Goal: Contribute content: Add original content to the website for others to see

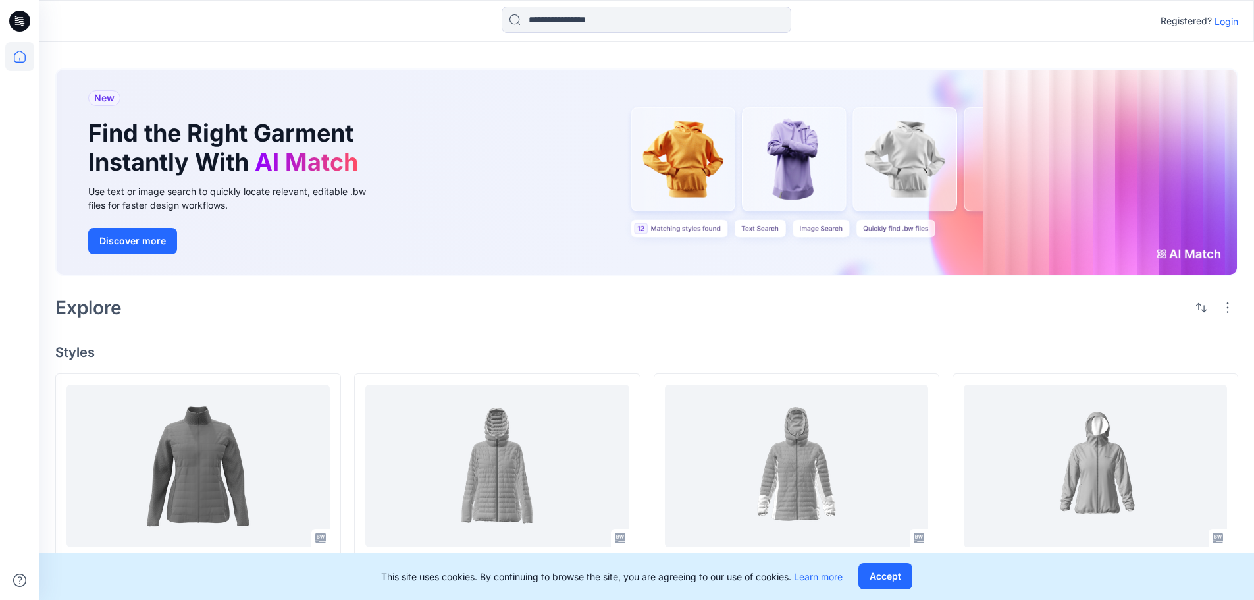
click at [1237, 24] on p "Login" at bounding box center [1227, 21] width 24 height 14
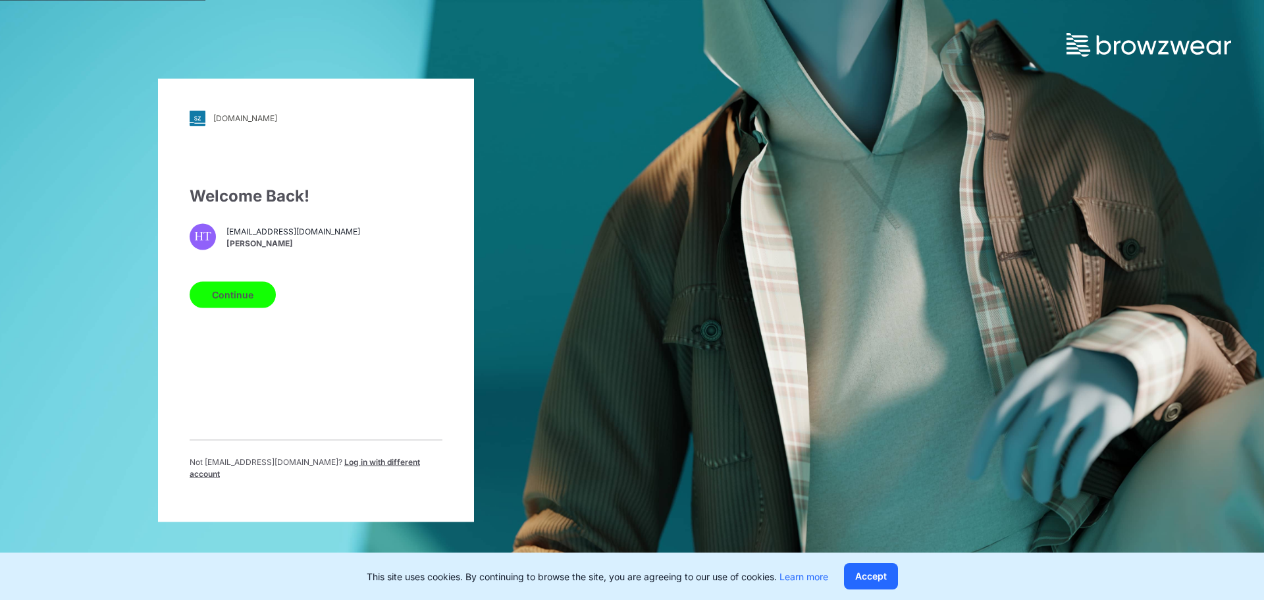
click at [255, 294] on button "Continue" at bounding box center [233, 294] width 86 height 26
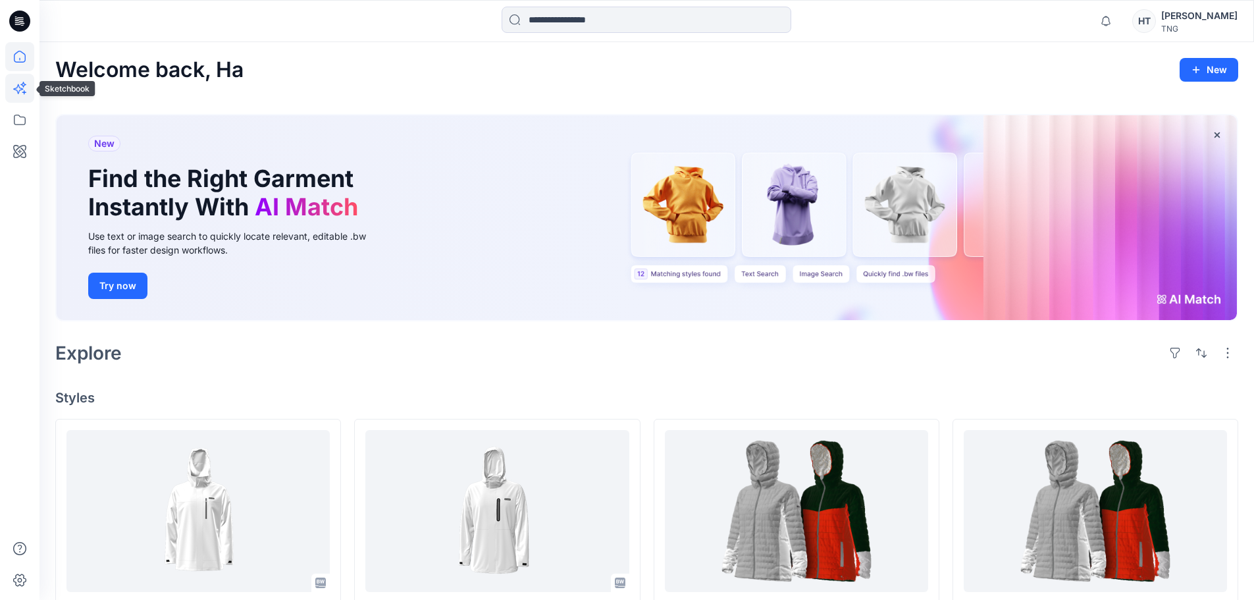
click at [25, 92] on icon at bounding box center [24, 92] width 4 height 4
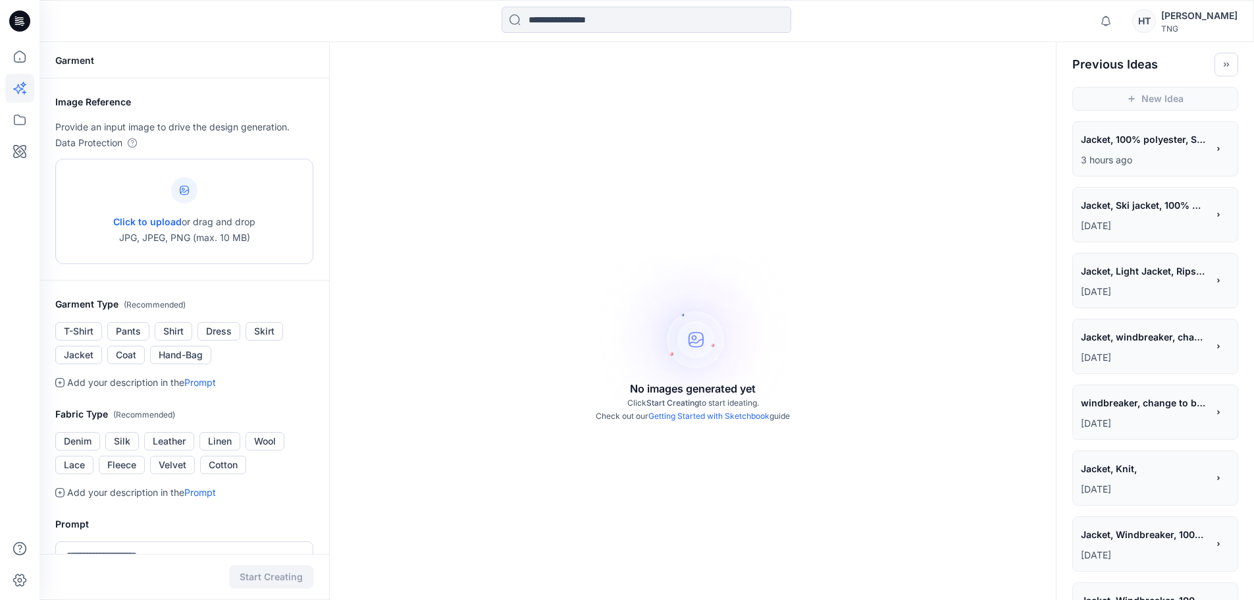
click at [188, 191] on icon at bounding box center [184, 190] width 9 height 9
type input "**********"
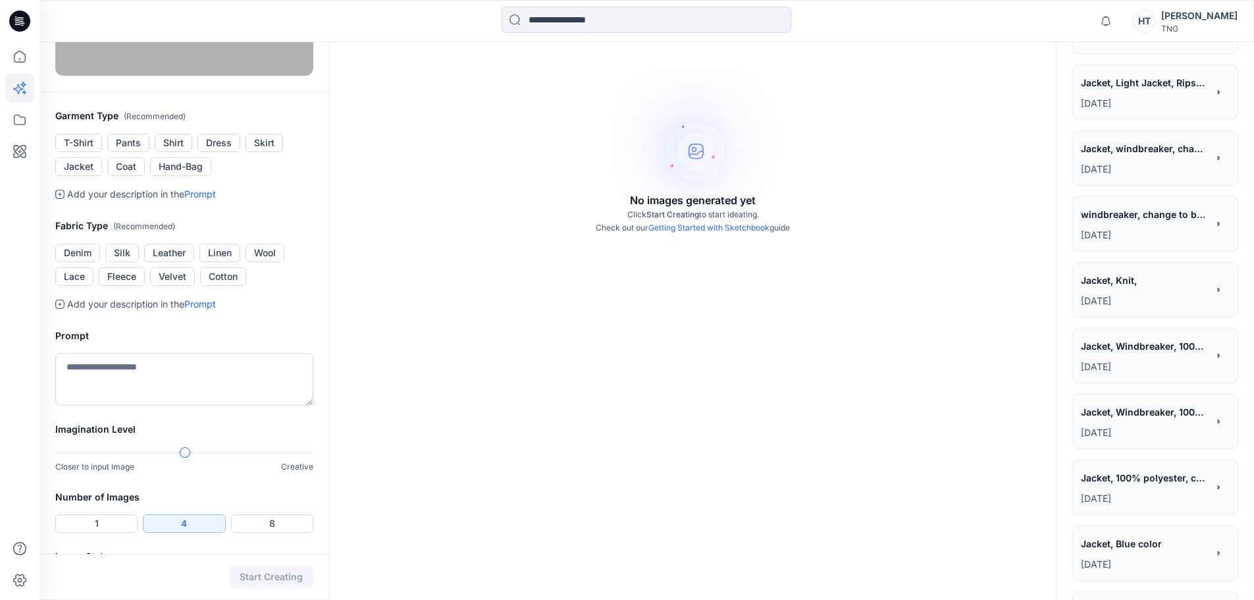
scroll to position [329, 0]
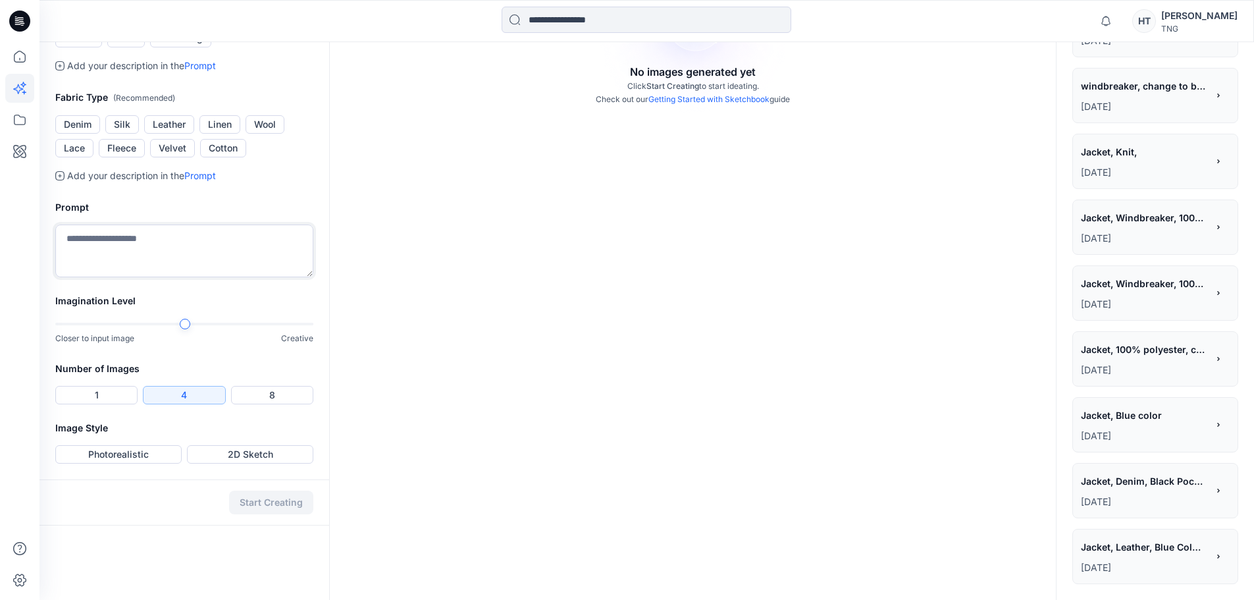
click at [198, 277] on textarea at bounding box center [184, 251] width 258 height 53
click at [305, 361] on div "Imagination Level Closer to input image Creative" at bounding box center [185, 327] width 290 height 68
type textarea "**********"
click at [248, 404] on button "8" at bounding box center [272, 395] width 82 height 18
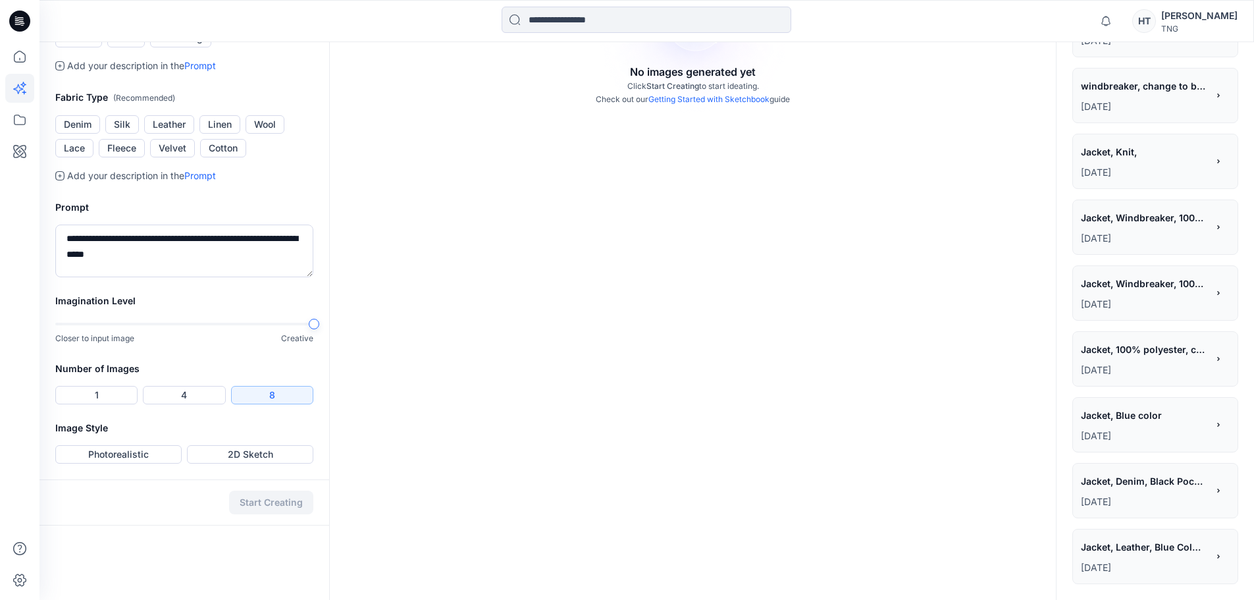
click at [284, 329] on div at bounding box center [184, 323] width 258 height 9
drag, startPoint x: 130, startPoint y: 527, endPoint x: 228, endPoint y: 536, distance: 97.9
click at [132, 464] on button "Photorealistic" at bounding box center [118, 454] width 126 height 18
click at [254, 514] on button "Start Creating" at bounding box center [271, 503] width 84 height 24
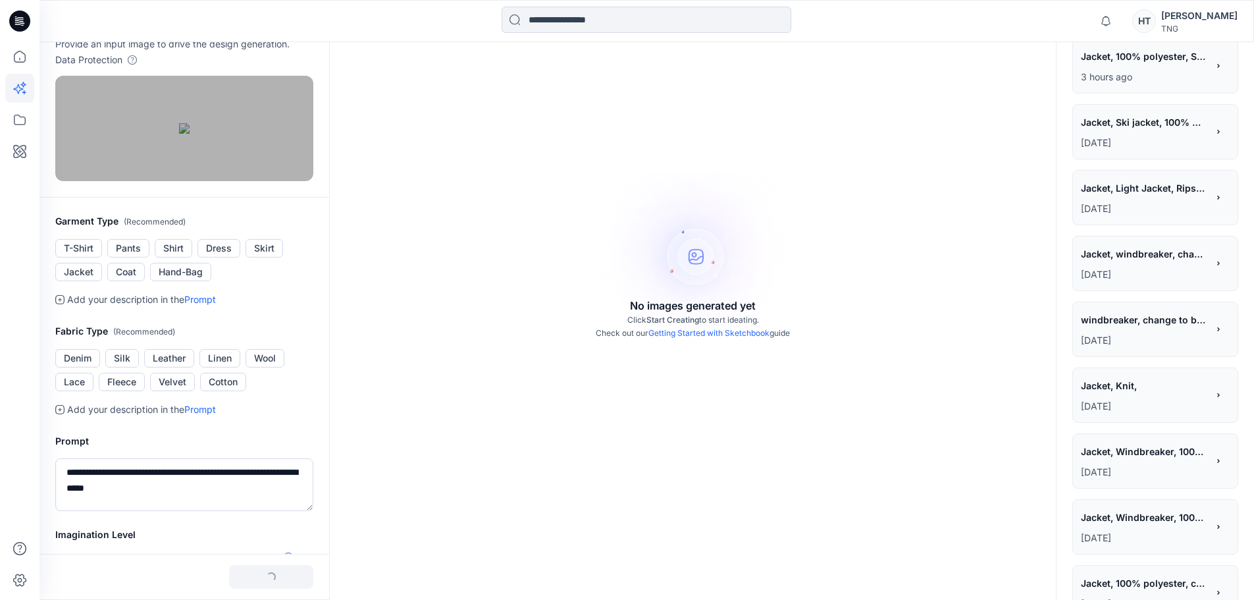
scroll to position [0, 0]
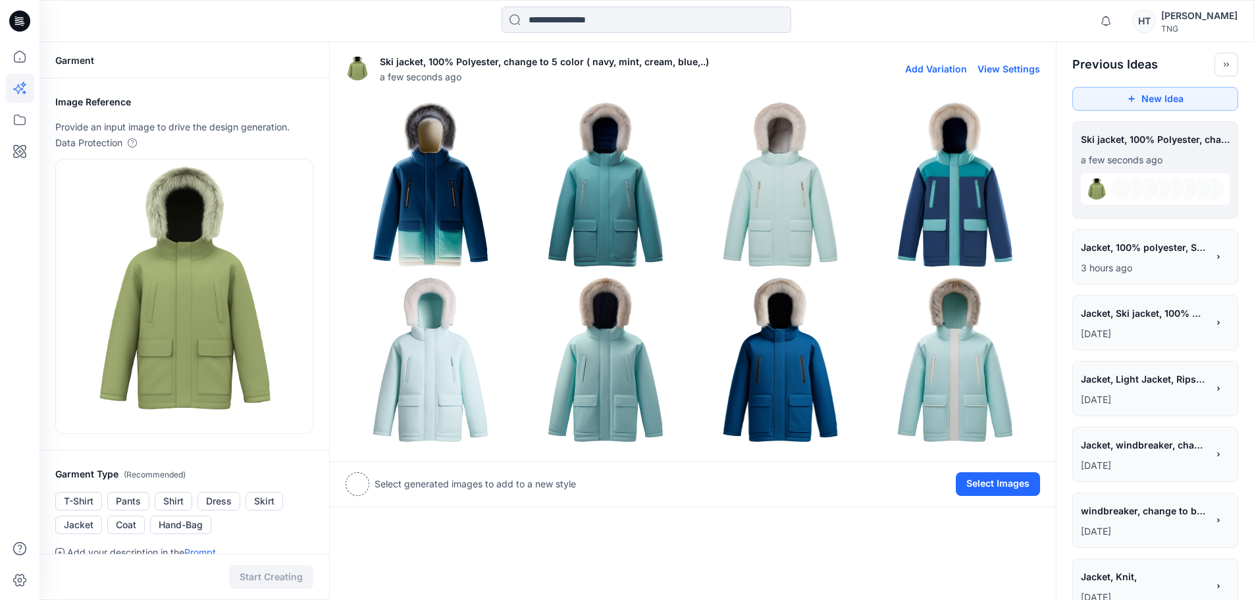
click at [797, 364] on img at bounding box center [781, 360] width 169 height 169
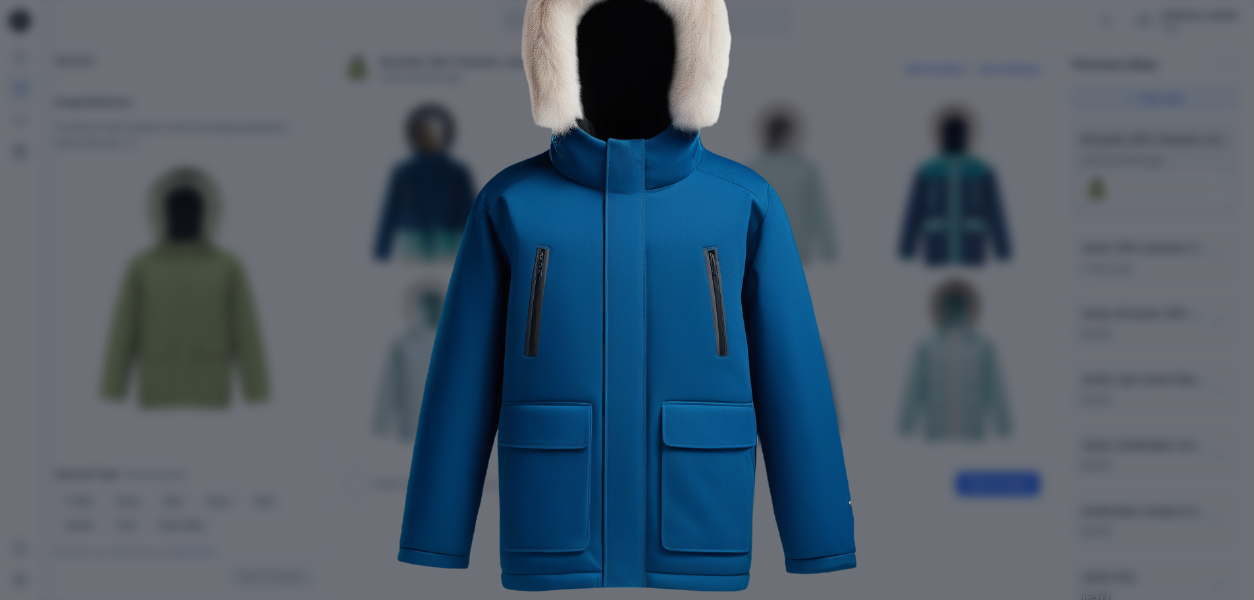
scroll to position [140, 0]
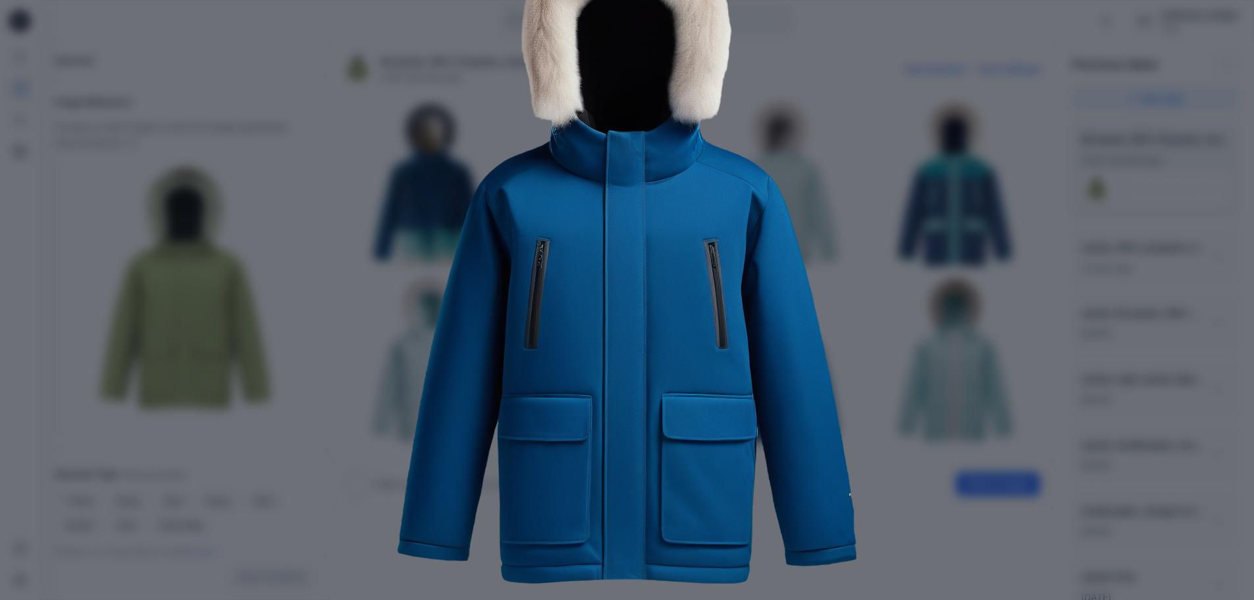
click at [857, 277] on img at bounding box center [627, 257] width 674 height 674
click at [45, 403] on div "Close" at bounding box center [627, 300] width 1254 height 600
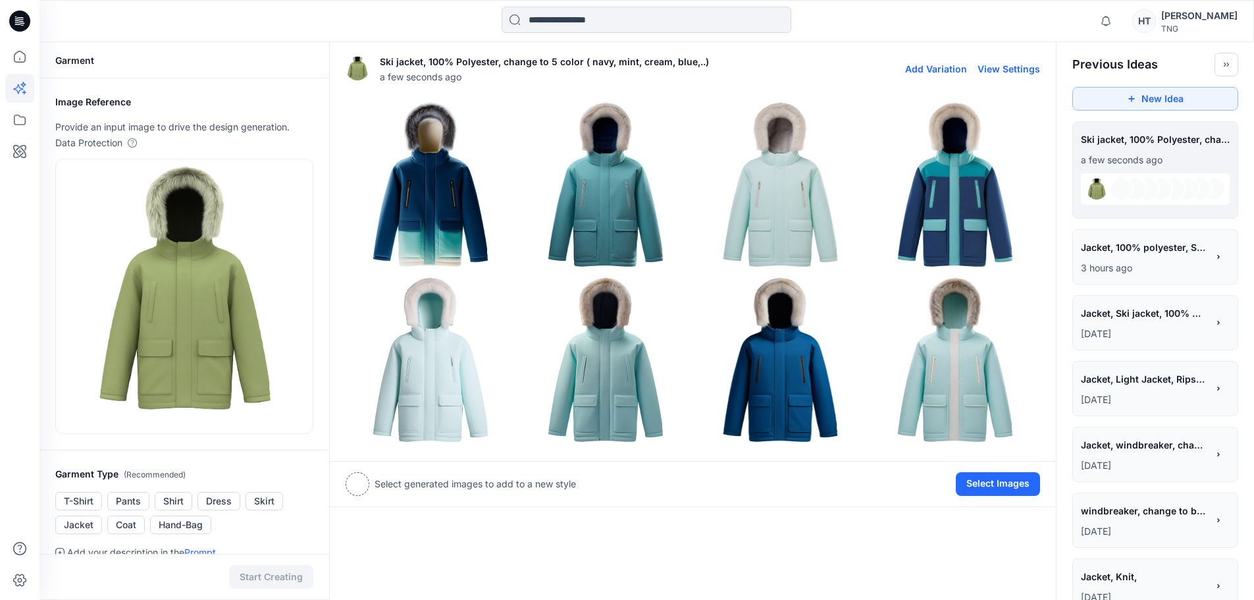
click at [619, 374] on img at bounding box center [606, 360] width 169 height 169
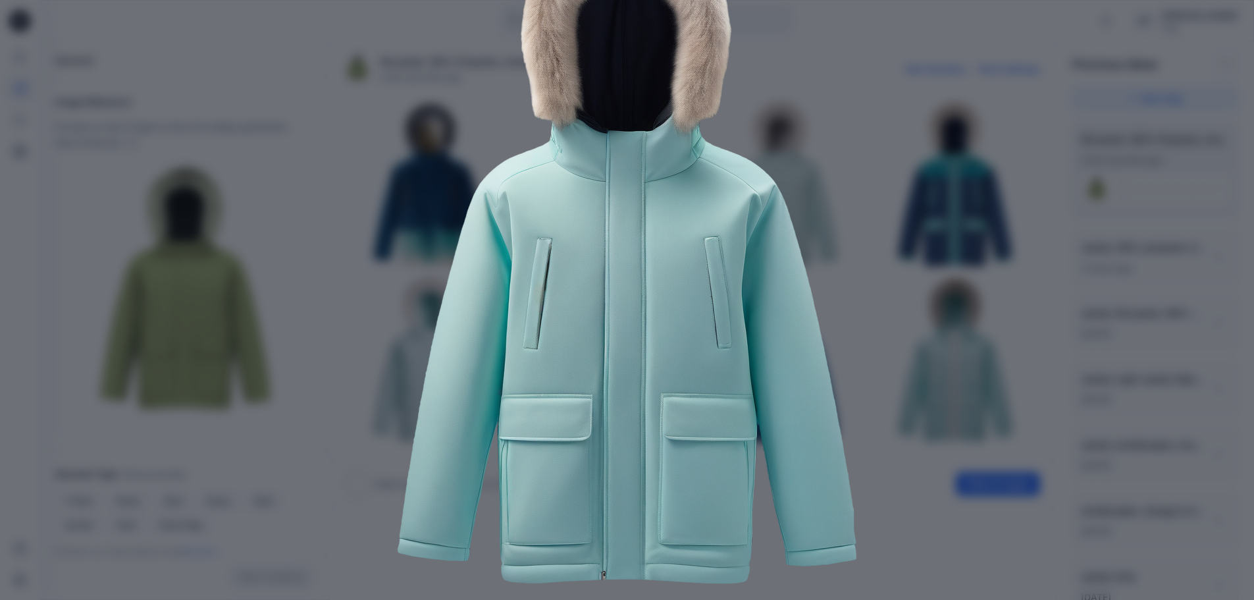
click at [849, 76] on img at bounding box center [627, 257] width 674 height 674
click at [1098, 169] on div "Close" at bounding box center [627, 300] width 1254 height 600
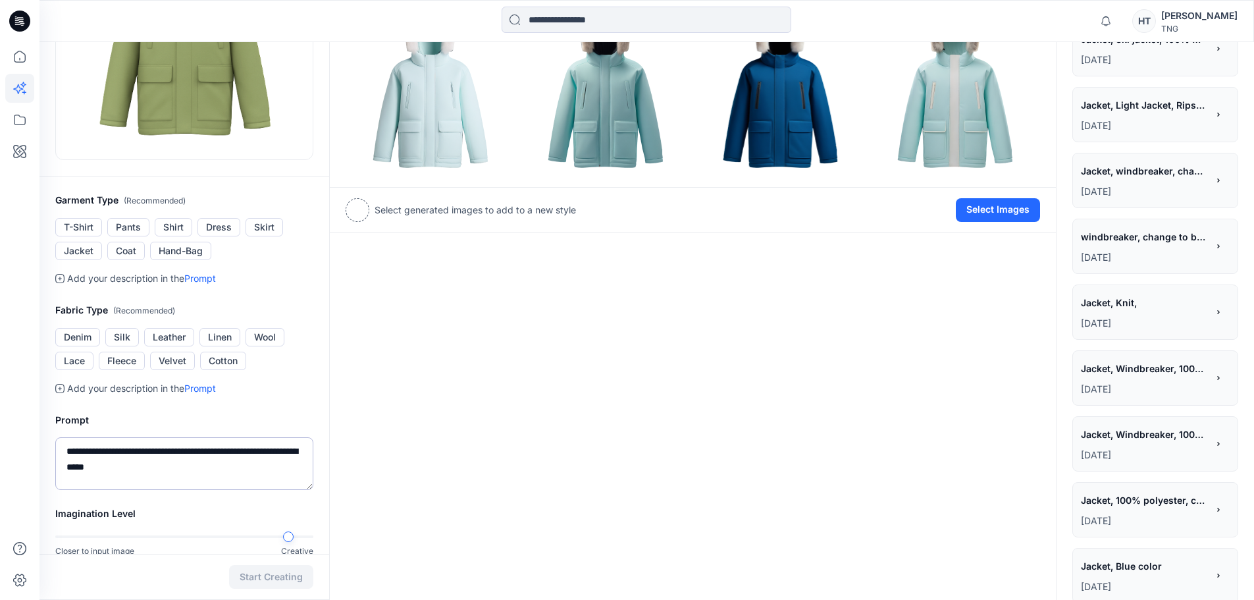
scroll to position [395, 0]
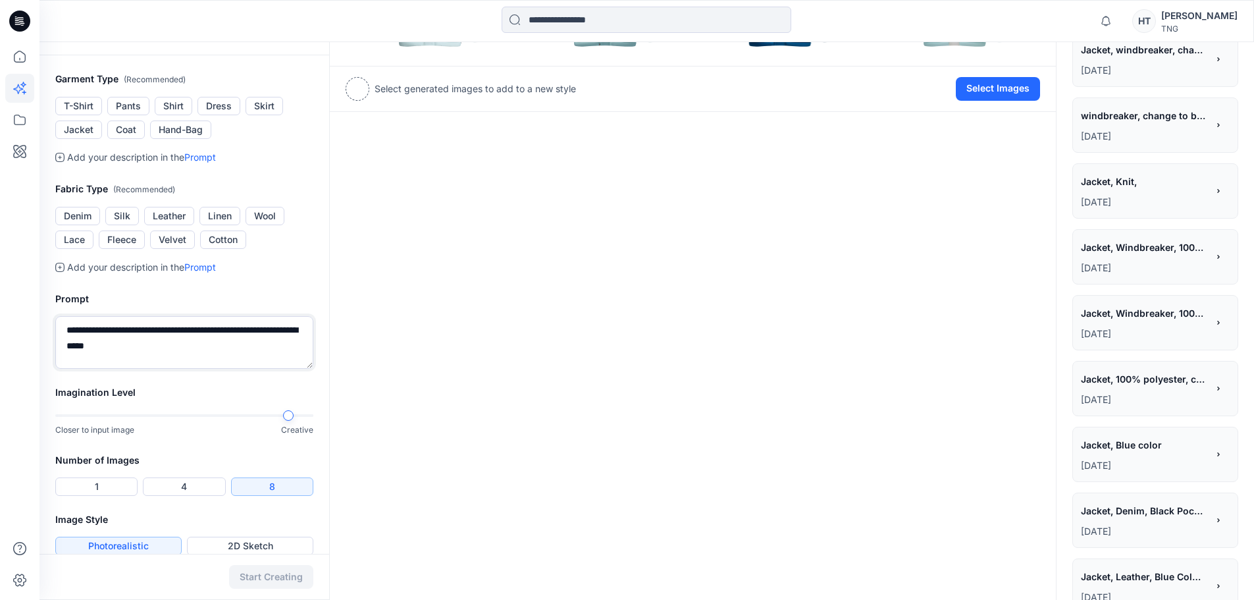
click at [193, 358] on textarea "**********" at bounding box center [184, 342] width 258 height 53
type textarea "**********"
click at [271, 577] on button "Start Creating" at bounding box center [271, 577] width 84 height 24
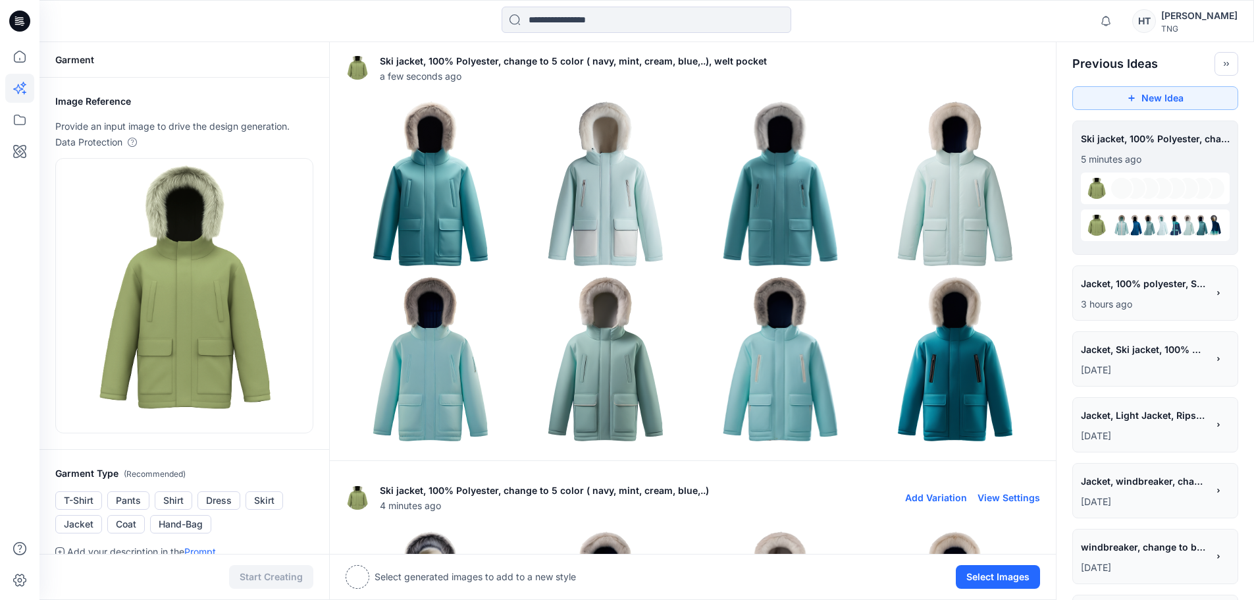
scroll to position [0, 0]
click at [445, 198] on img at bounding box center [430, 185] width 169 height 169
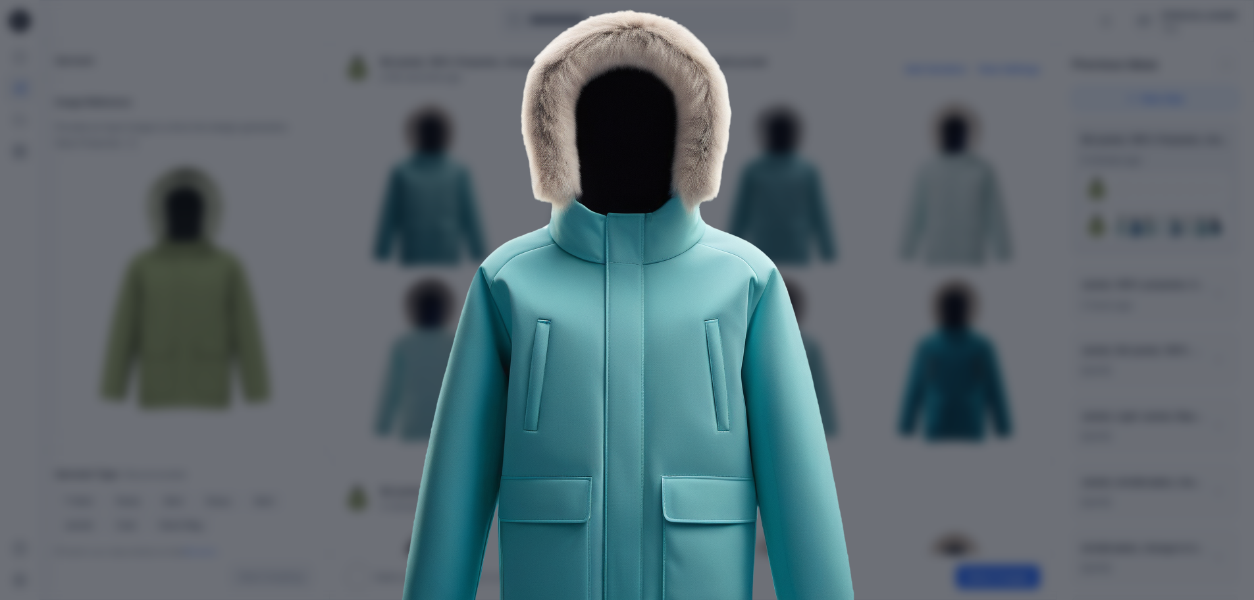
scroll to position [132, 0]
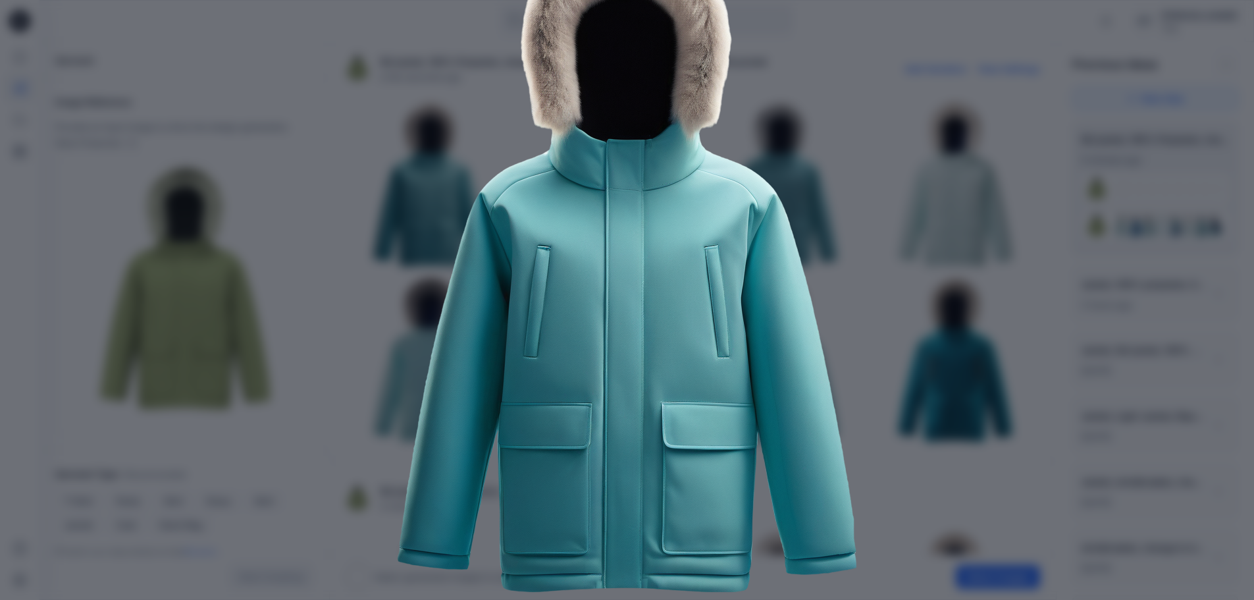
click at [416, 102] on img at bounding box center [627, 266] width 674 height 674
